Goal: Task Accomplishment & Management: Use online tool/utility

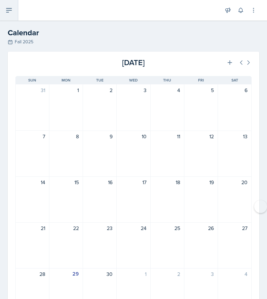
click at [14, 16] on button at bounding box center [9, 10] width 18 height 21
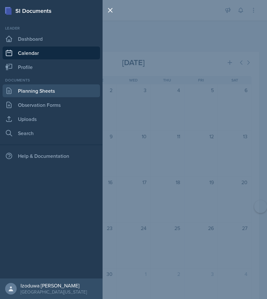
click at [40, 89] on link "Planning Sheets" at bounding box center [52, 90] width 98 height 13
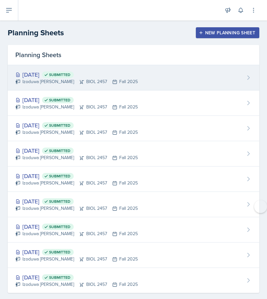
click at [79, 80] on icon at bounding box center [81, 81] width 5 height 5
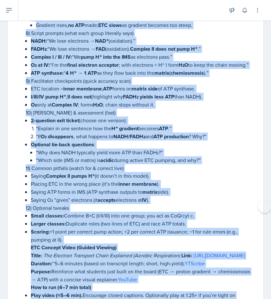
scroll to position [1885, 0]
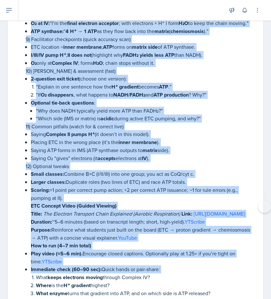
drag, startPoint x: 26, startPoint y: 180, endPoint x: 213, endPoint y: 272, distance: 208.9
click at [213, 272] on li "Products: 2 acetyl-CoA + 2 CO₂ + 2 NADH. Oxidative Phosphorylation: “Build the …" at bounding box center [141, 5] width 230 height 1676
copy li "Loremipsu Dolorsitametcon: “Adipi eli Seddoeiusmodt” ( incididu utla etd magna …"
click at [234, 162] on p "12) Optional tweaks" at bounding box center [141, 166] width 230 height 8
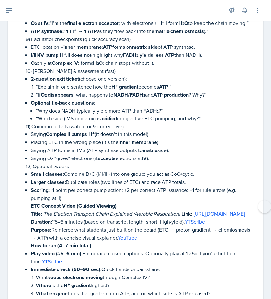
click at [234, 162] on p "12) Optional tweaks" at bounding box center [141, 166] width 230 height 8
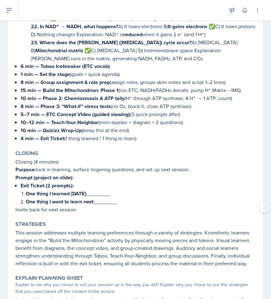
scroll to position [2670, 0]
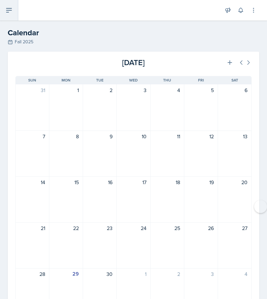
click at [15, 11] on button at bounding box center [9, 10] width 18 height 21
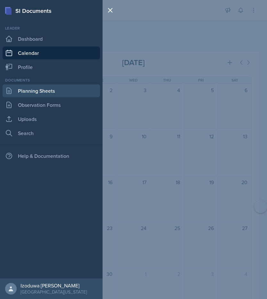
click at [30, 90] on link "Planning Sheets" at bounding box center [52, 90] width 98 height 13
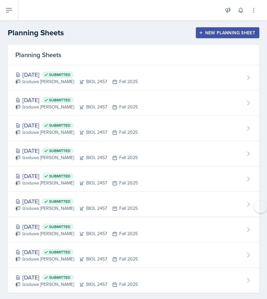
click at [216, 34] on div "New Planning Sheet" at bounding box center [227, 32] width 55 height 5
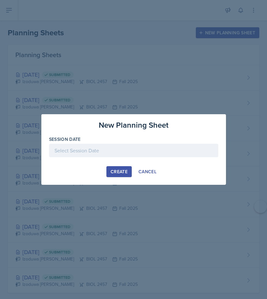
click at [110, 173] on button "Create" at bounding box center [119, 171] width 25 height 11
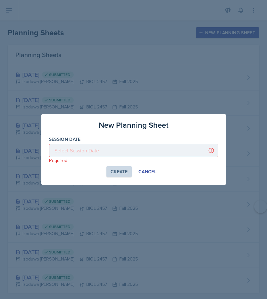
click at [185, 145] on div at bounding box center [134, 150] width 170 height 13
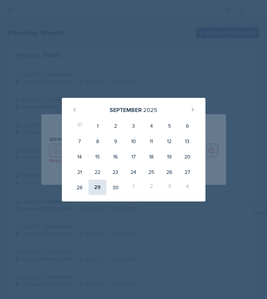
click at [100, 187] on div "29" at bounding box center [98, 187] width 18 height 15
type input "[DATE]"
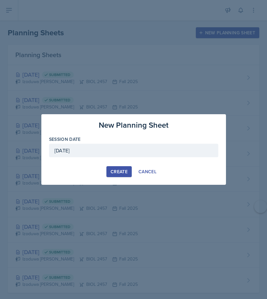
click at [121, 174] on div "Create" at bounding box center [119, 171] width 17 height 5
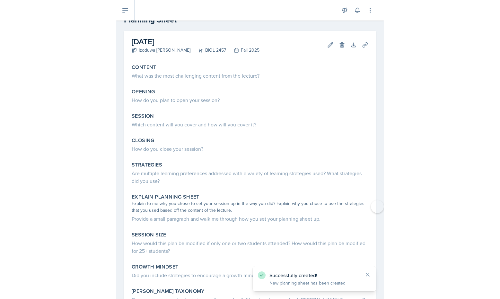
scroll to position [24, 0]
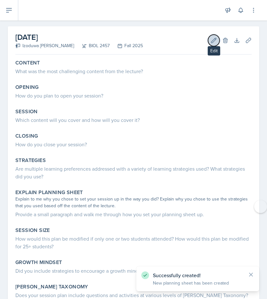
click at [213, 39] on icon at bounding box center [214, 40] width 6 height 6
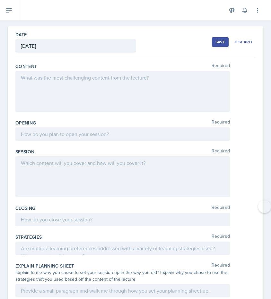
click at [103, 92] on div at bounding box center [122, 91] width 214 height 41
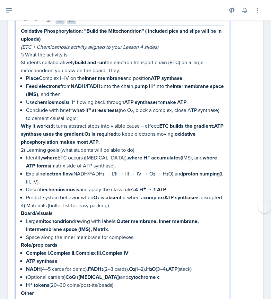
scroll to position [0, 0]
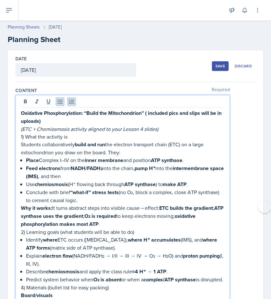
click at [219, 65] on div "Save" at bounding box center [220, 66] width 10 height 5
